Goal: Go to known website: Go to known website

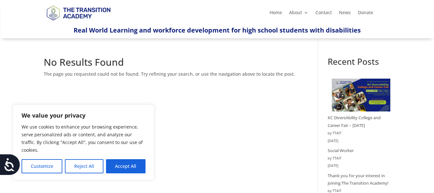
click at [79, 11] on img at bounding box center [78, 12] width 69 height 23
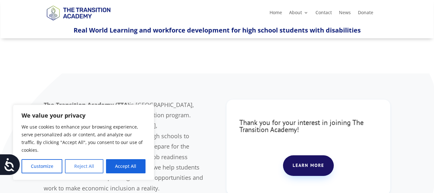
click at [91, 166] on button "Reject All" at bounding box center [84, 166] width 38 height 14
